Goal: Information Seeking & Learning: Learn about a topic

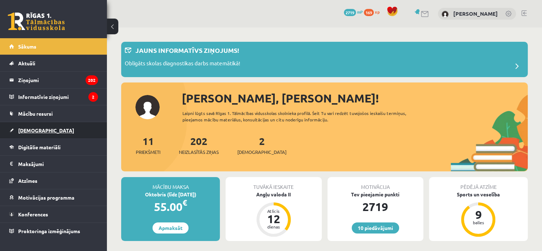
click at [39, 127] on span "[DEMOGRAPHIC_DATA]" at bounding box center [46, 130] width 56 height 6
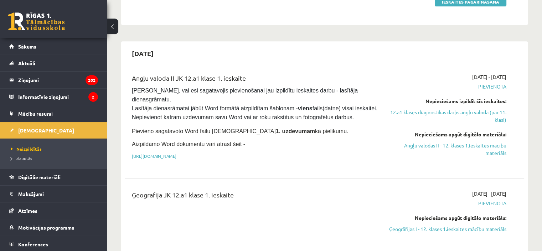
scroll to position [147, 0]
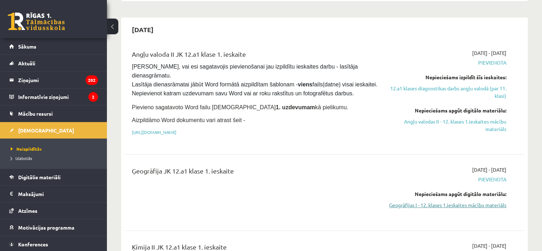
click at [455, 206] on link "Ģeogrāfijas I - 12. klases 1.ieskaites mācību materiāls" at bounding box center [448, 204] width 118 height 7
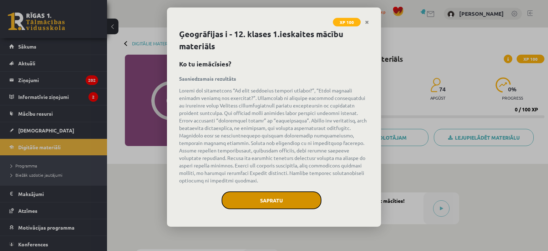
click at [249, 198] on button "Sapratu" at bounding box center [271, 200] width 100 height 18
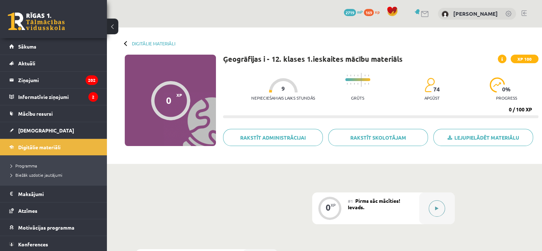
click at [435, 206] on icon at bounding box center [436, 208] width 3 height 4
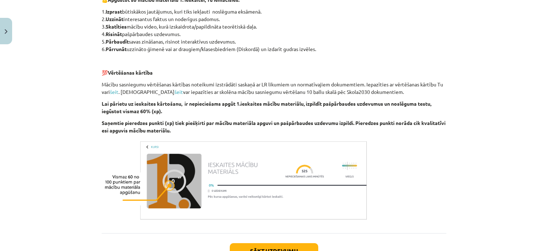
scroll to position [394, 0]
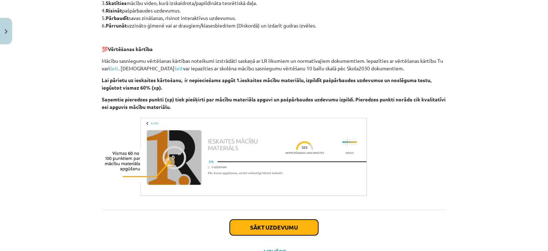
click at [266, 230] on button "Sākt uzdevumu" at bounding box center [274, 227] width 88 height 16
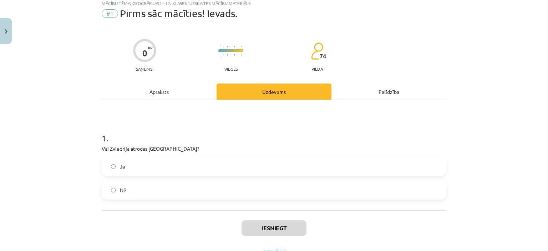
scroll to position [18, 0]
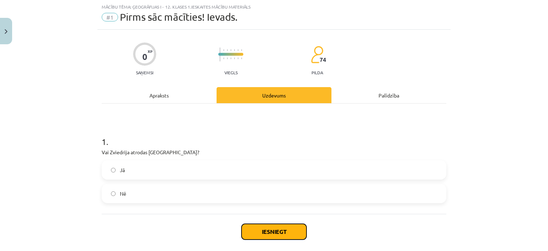
click at [250, 229] on button "Iesniegt" at bounding box center [273, 232] width 65 height 16
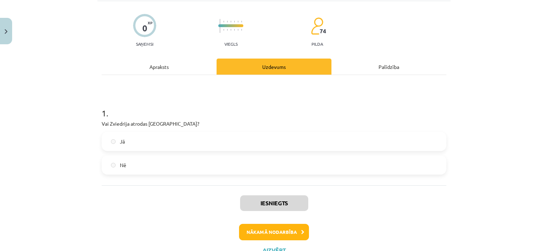
scroll to position [61, 0]
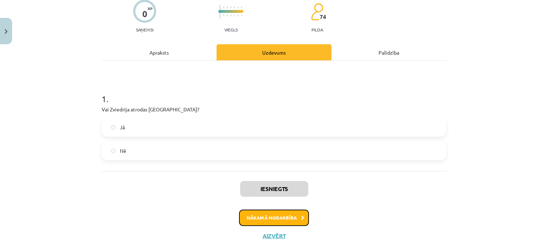
click at [264, 222] on button "Nākamā nodarbība" at bounding box center [274, 217] width 70 height 16
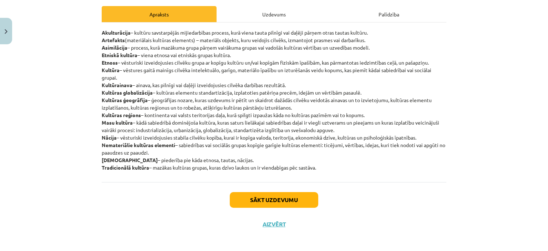
scroll to position [102, 0]
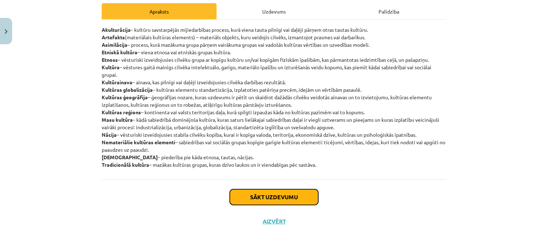
click at [285, 195] on button "Sākt uzdevumu" at bounding box center [274, 197] width 88 height 16
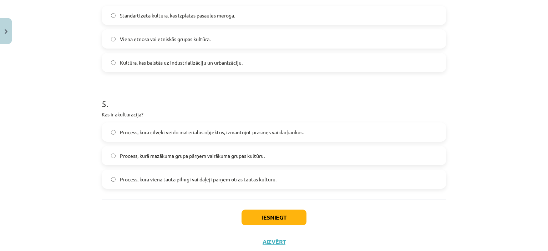
scroll to position [541, 0]
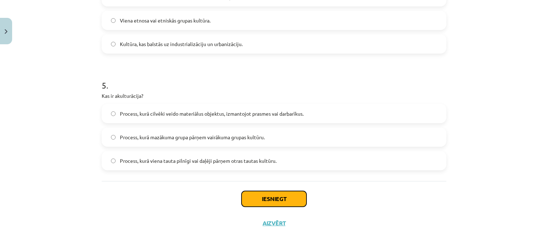
click at [267, 199] on button "Iesniegt" at bounding box center [273, 199] width 65 height 16
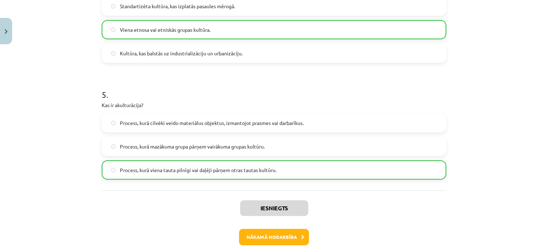
scroll to position [565, 0]
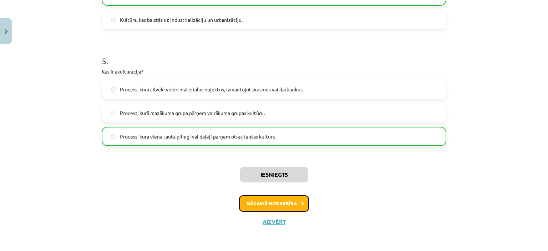
click at [269, 203] on button "Nākamā nodarbība" at bounding box center [274, 203] width 70 height 16
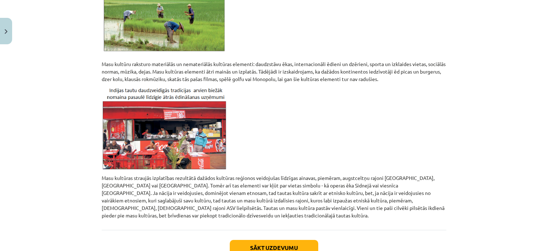
scroll to position [608, 0]
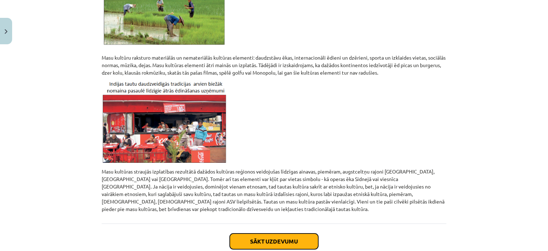
click at [278, 233] on button "Sākt uzdevumu" at bounding box center [274, 241] width 88 height 16
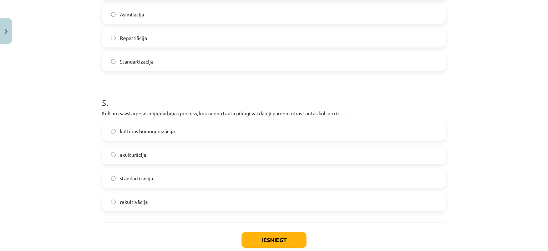
scroll to position [611, 0]
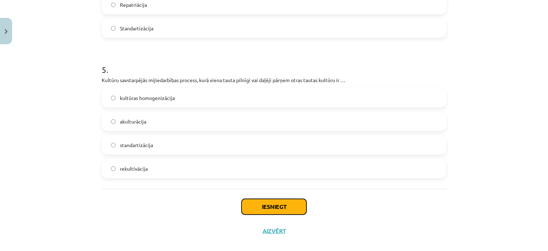
click at [249, 201] on button "Iesniegt" at bounding box center [273, 207] width 65 height 16
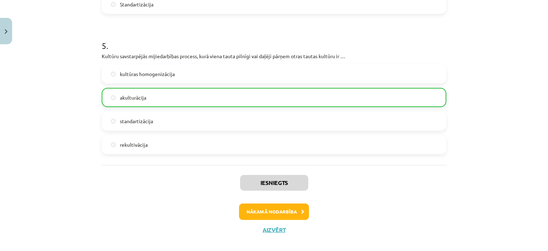
scroll to position [643, 0]
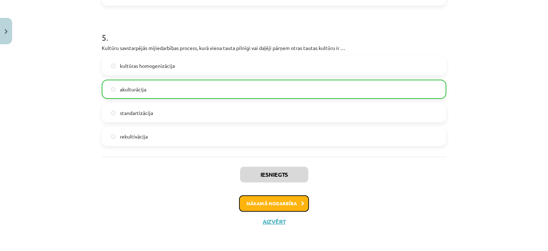
click at [275, 203] on button "Nākamā nodarbība" at bounding box center [274, 203] width 70 height 16
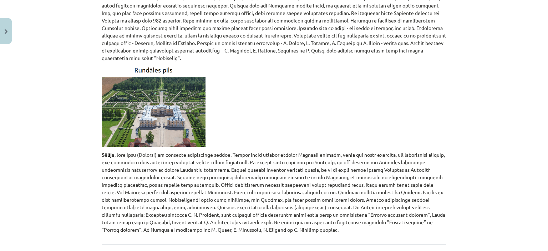
scroll to position [3241, 0]
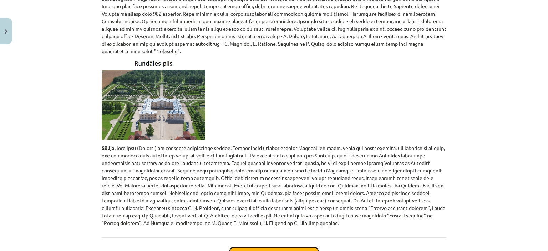
click at [240, 247] on button "Sākt uzdevumu" at bounding box center [274, 255] width 88 height 16
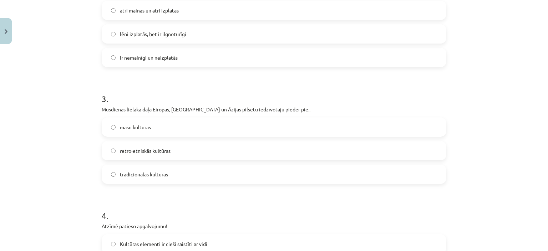
scroll to position [332, 0]
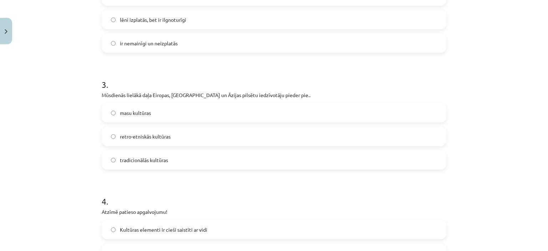
click at [90, 93] on div "Mācību tēma: Ģeogrāfijas i - 12. klases 1.ieskaites mācību materiāls #4 2. tēma…" at bounding box center [274, 125] width 548 height 251
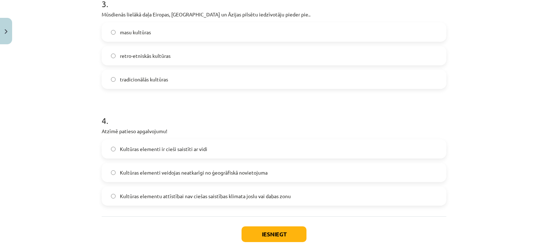
scroll to position [417, 0]
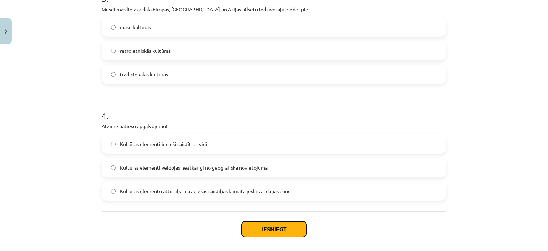
click at [265, 230] on button "Iesniegt" at bounding box center [273, 229] width 65 height 16
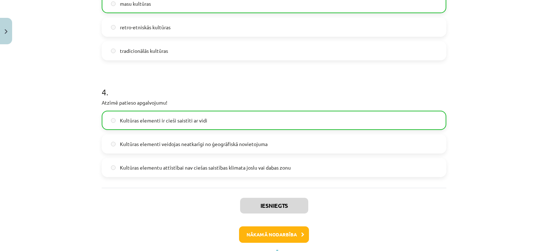
scroll to position [472, 0]
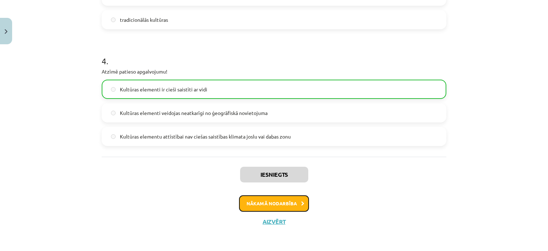
click at [272, 203] on button "Nākamā nodarbība" at bounding box center [274, 203] width 70 height 16
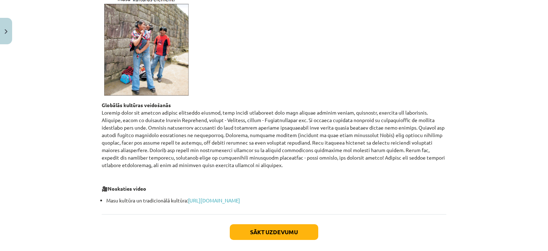
scroll to position [260, 0]
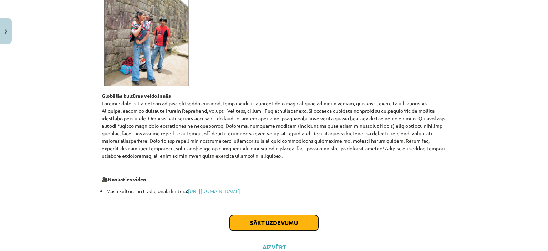
click at [304, 224] on button "Sākt uzdevumu" at bounding box center [274, 223] width 88 height 16
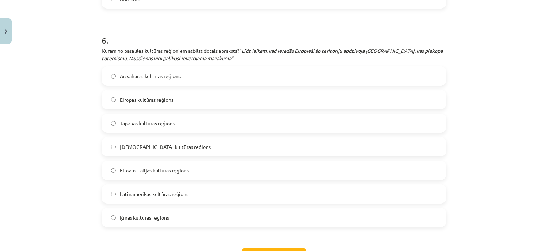
scroll to position [1107, 0]
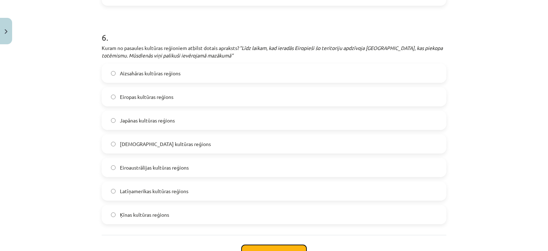
click at [262, 246] on button "Iesniegt" at bounding box center [273, 253] width 65 height 16
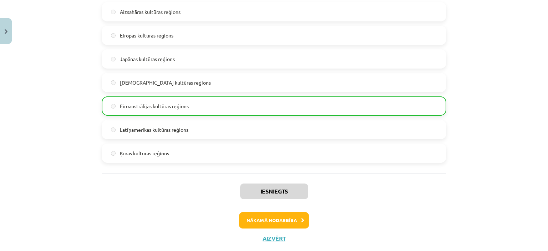
scroll to position [1185, 0]
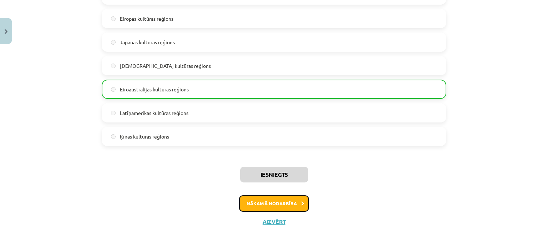
click at [268, 201] on button "Nākamā nodarbība" at bounding box center [274, 203] width 70 height 16
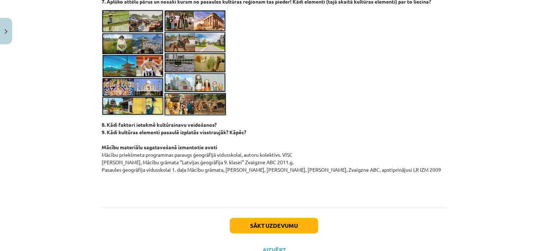
scroll to position [679, 0]
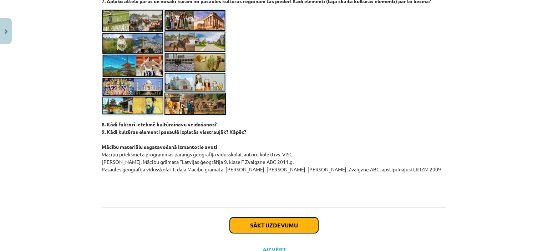
click at [270, 223] on button "Sākt uzdevumu" at bounding box center [274, 225] width 88 height 16
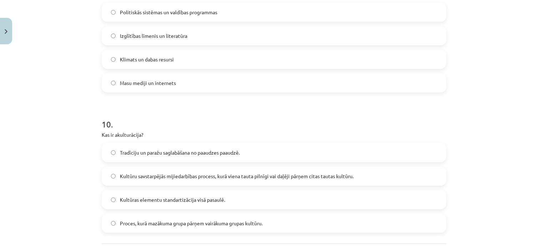
scroll to position [1311, 0]
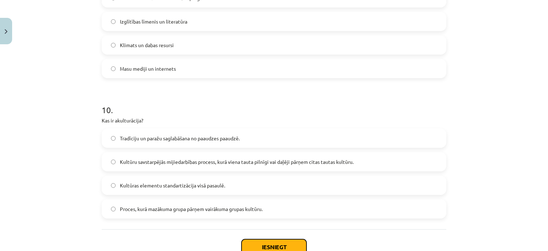
click at [253, 244] on button "Iesniegt" at bounding box center [273, 247] width 65 height 16
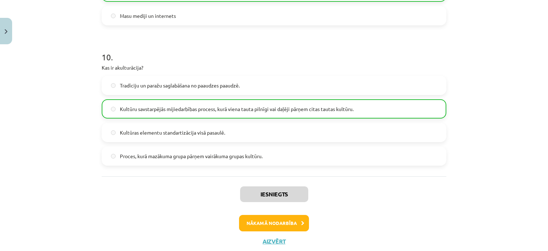
scroll to position [1383, 0]
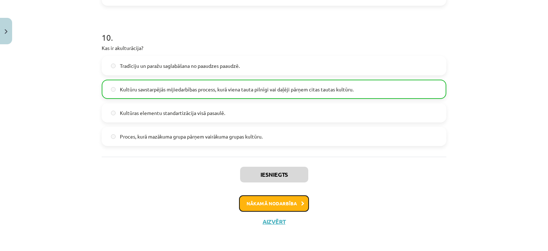
click at [262, 207] on button "Nākamā nodarbība" at bounding box center [274, 203] width 70 height 16
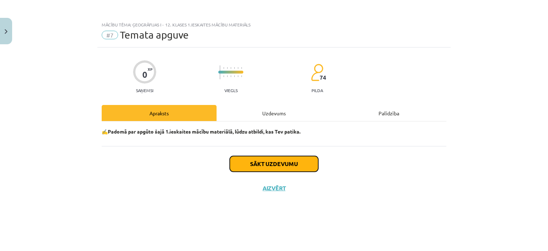
click at [267, 163] on button "Sākt uzdevumu" at bounding box center [274, 164] width 88 height 16
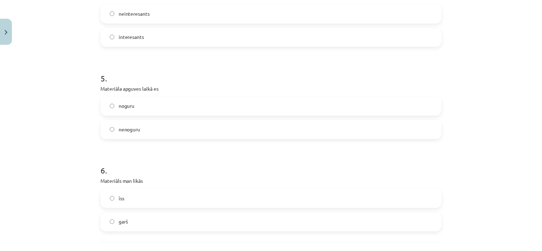
scroll to position [604, 0]
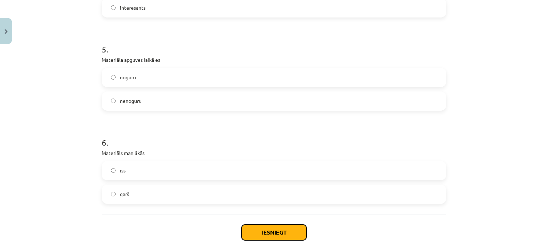
click at [256, 229] on button "Iesniegt" at bounding box center [273, 232] width 65 height 16
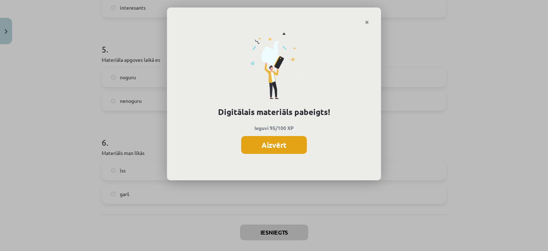
click at [268, 143] on button "Aizvērt" at bounding box center [274, 145] width 66 height 18
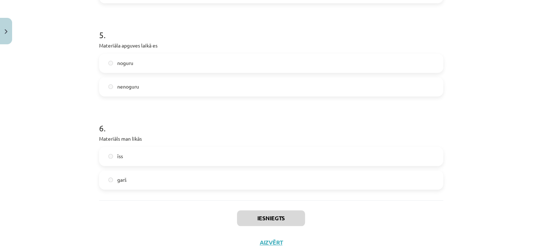
scroll to position [639, 0]
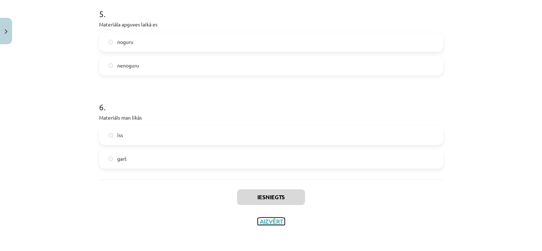
click at [263, 223] on button "Aizvērt" at bounding box center [271, 221] width 27 height 7
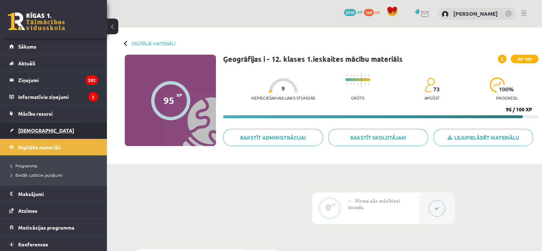
click at [34, 128] on span "[DEMOGRAPHIC_DATA]" at bounding box center [46, 130] width 56 height 6
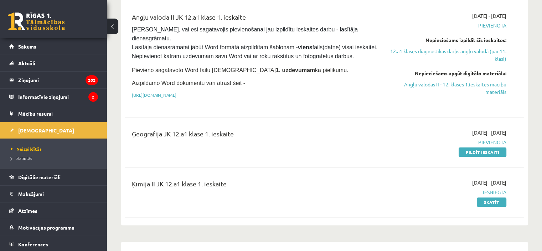
scroll to position [190, 0]
